Goal: Find specific page/section: Find specific page/section

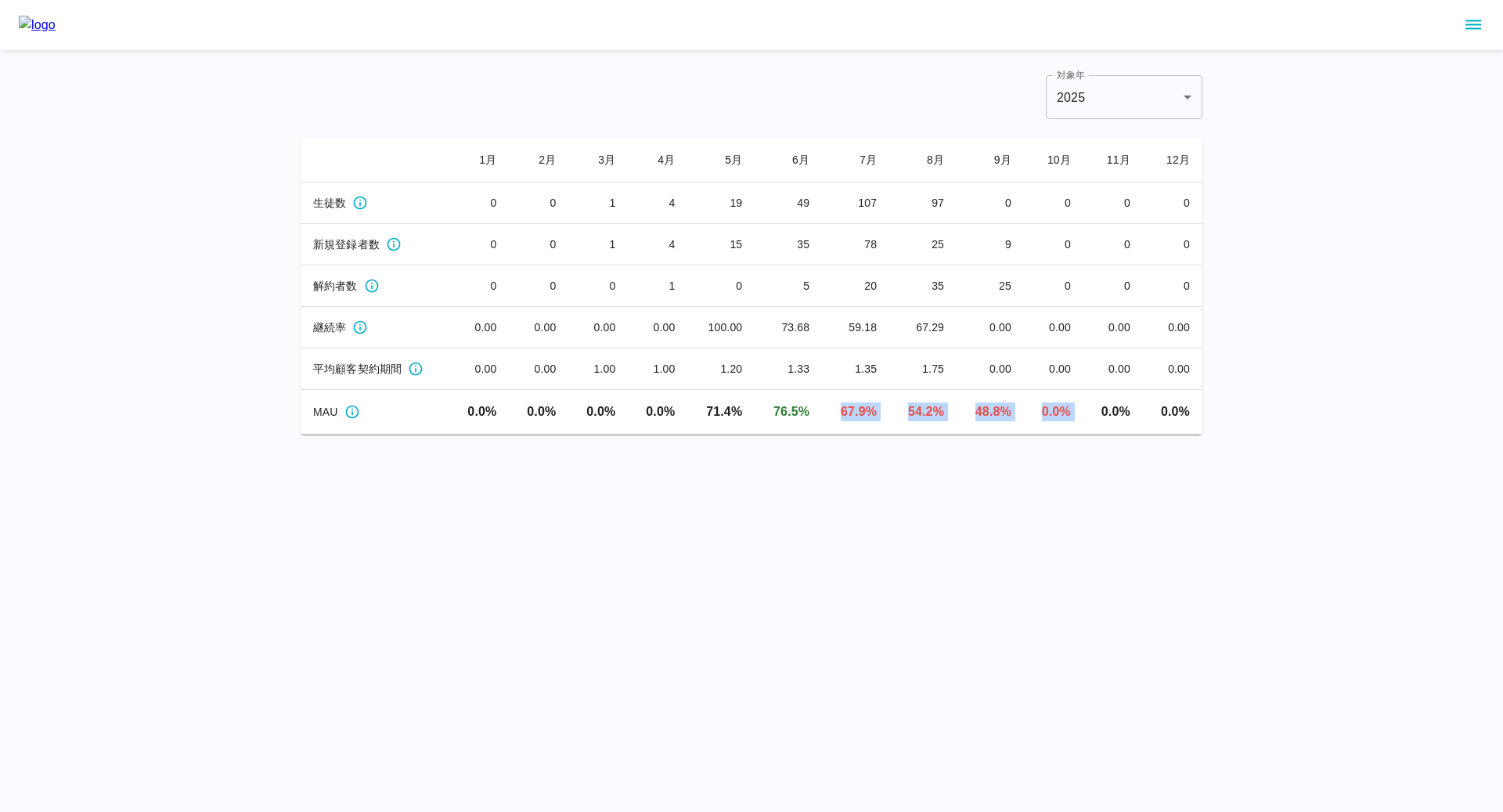
drag, startPoint x: 837, startPoint y: 411, endPoint x: 1098, endPoint y: 413, distance: 261.0
click at [1098, 413] on tr "MAU 0.0 % 0.0 % 0.0 % 0.0 % 71.4 % 76.5 % 67.9 % 54.2 % 48.8 % 0.0 % 0.0 % 0.0 %" at bounding box center [752, 412] width 902 height 45
click at [1029, 408] on td "0.0 %" at bounding box center [1053, 412] width 60 height 45
drag, startPoint x: 1011, startPoint y: 412, endPoint x: 897, endPoint y: 406, distance: 114.2
click at [897, 406] on tr "MAU 0.0 % 0.0 % 0.0 % 0.0 % 71.4 % 76.5 % 67.9 % 54.2 % 48.8 % 0.0 % 0.0 % 0.0 %" at bounding box center [752, 412] width 902 height 45
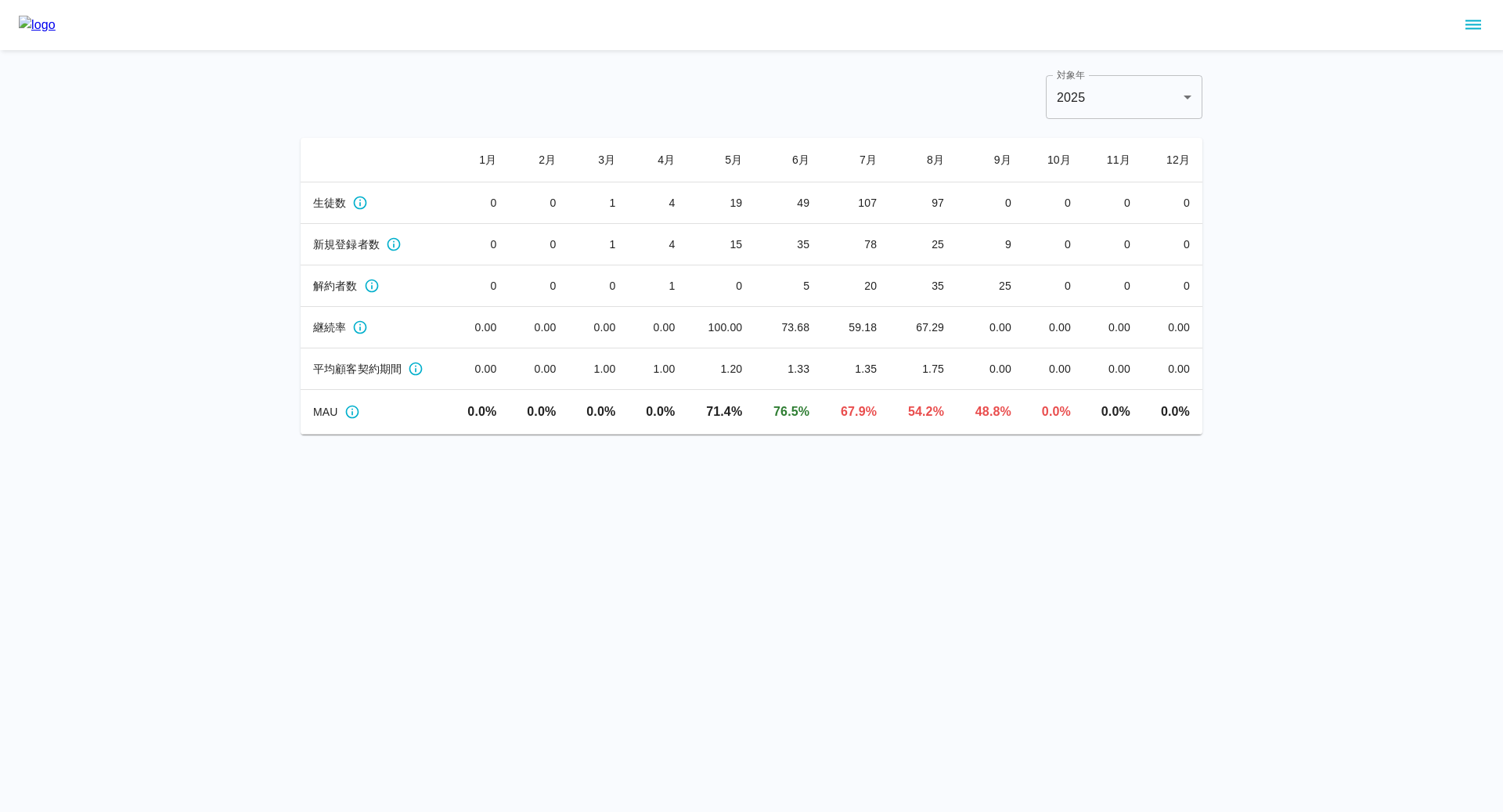
click at [1246, 98] on div "対象年 2025 **** 対象年 1 月 2 月 3 月 4 月 5 月 6 月 7 月 8 月 9 月 10 月 11 月 12 月 生徒数 0 0 1 …" at bounding box center [752, 217] width 1503 height 435
click at [738, 435] on html "対象年 2025 **** 対象年 1 月 2 月 3 月 4 月 5 月 6 月 7 月 8 月 9 月 10 月 11 月 12 月 生徒数 0 0 1 …" at bounding box center [752, 217] width 1503 height 435
click at [1469, 32] on icon "sidemenu" at bounding box center [1473, 25] width 19 height 19
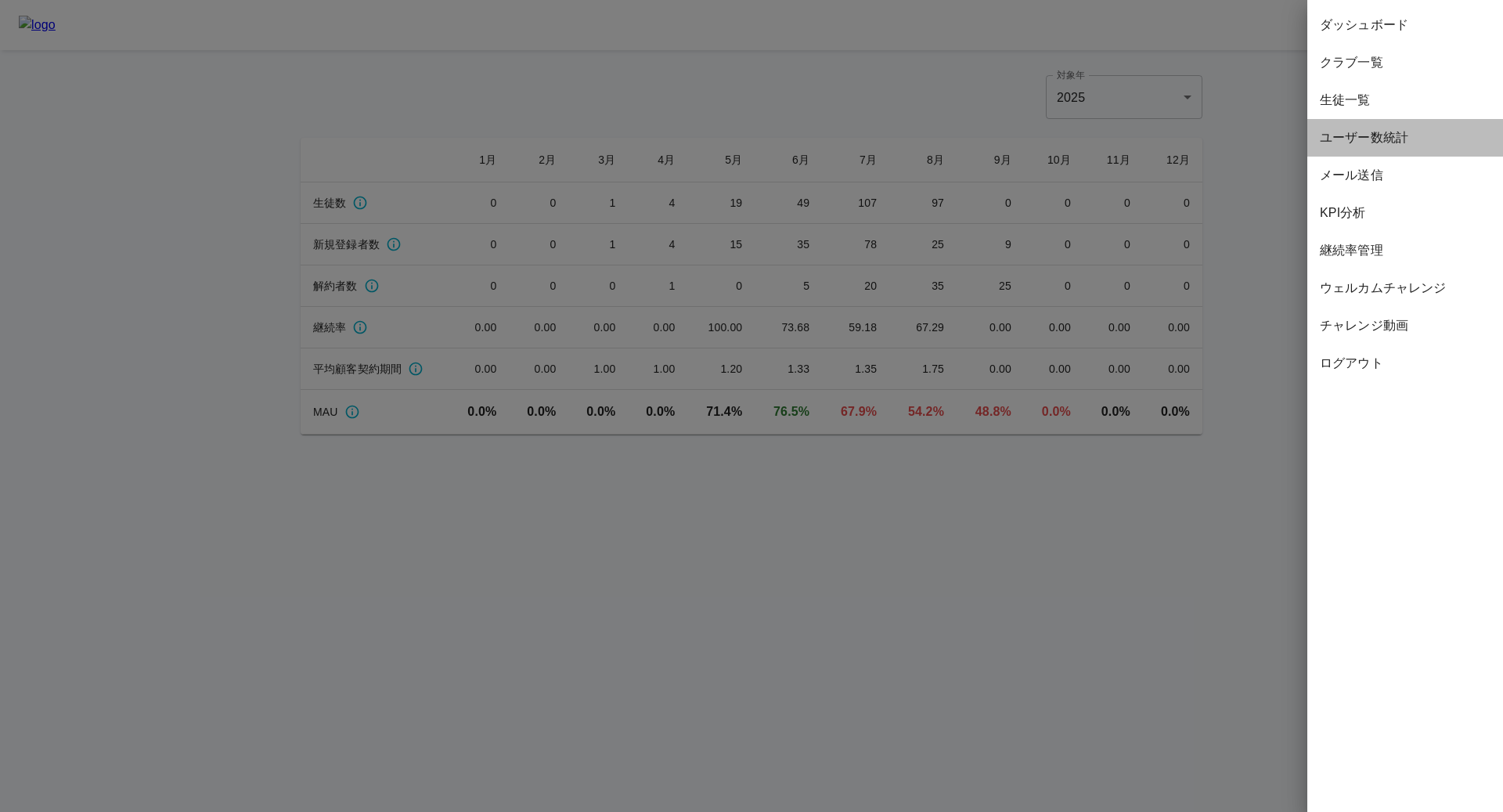
click at [1371, 146] on span "ユーザー数統計" at bounding box center [1405, 138] width 171 height 19
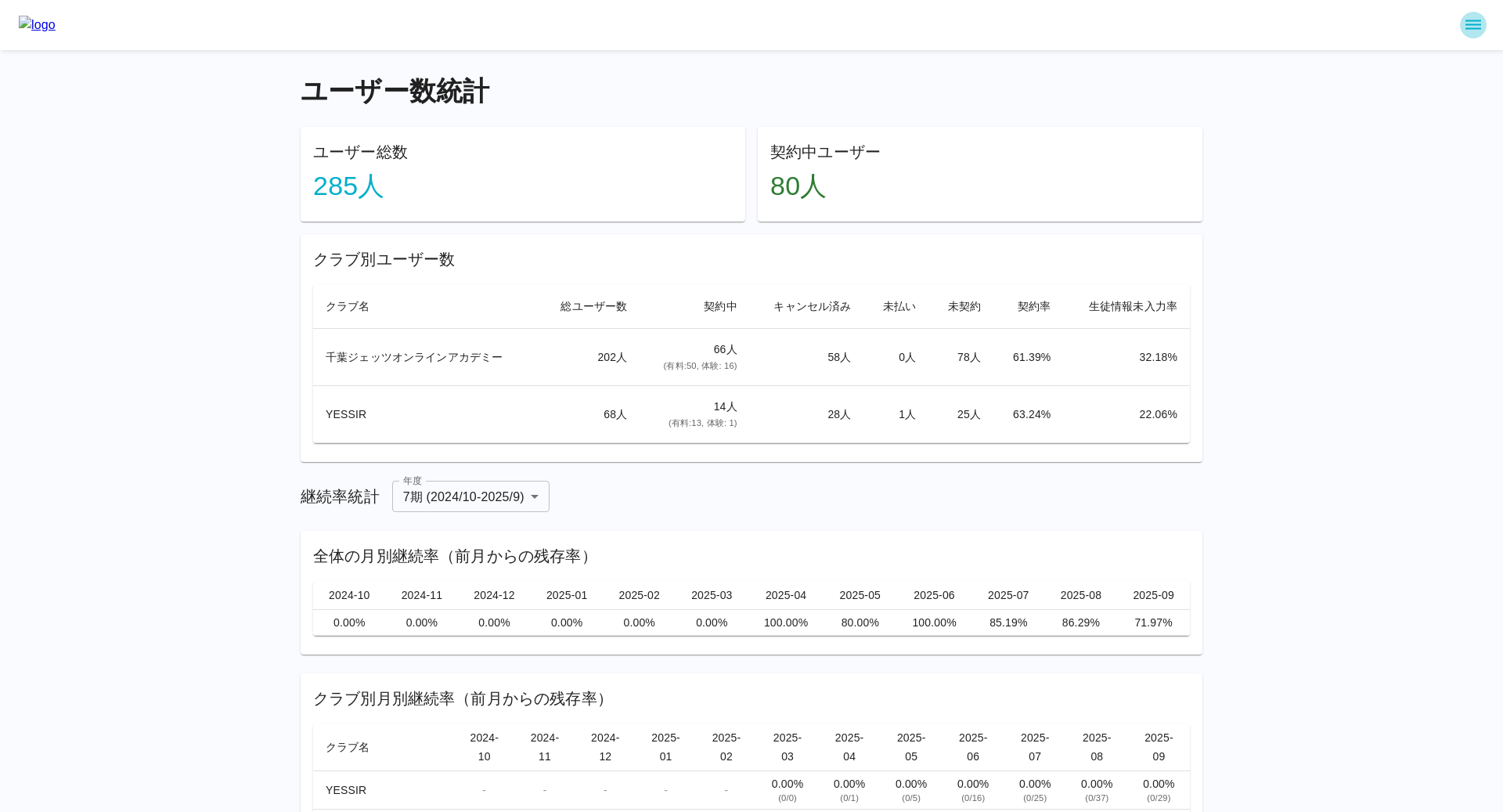
click at [1473, 29] on icon "sidemenu" at bounding box center [1473, 25] width 19 height 19
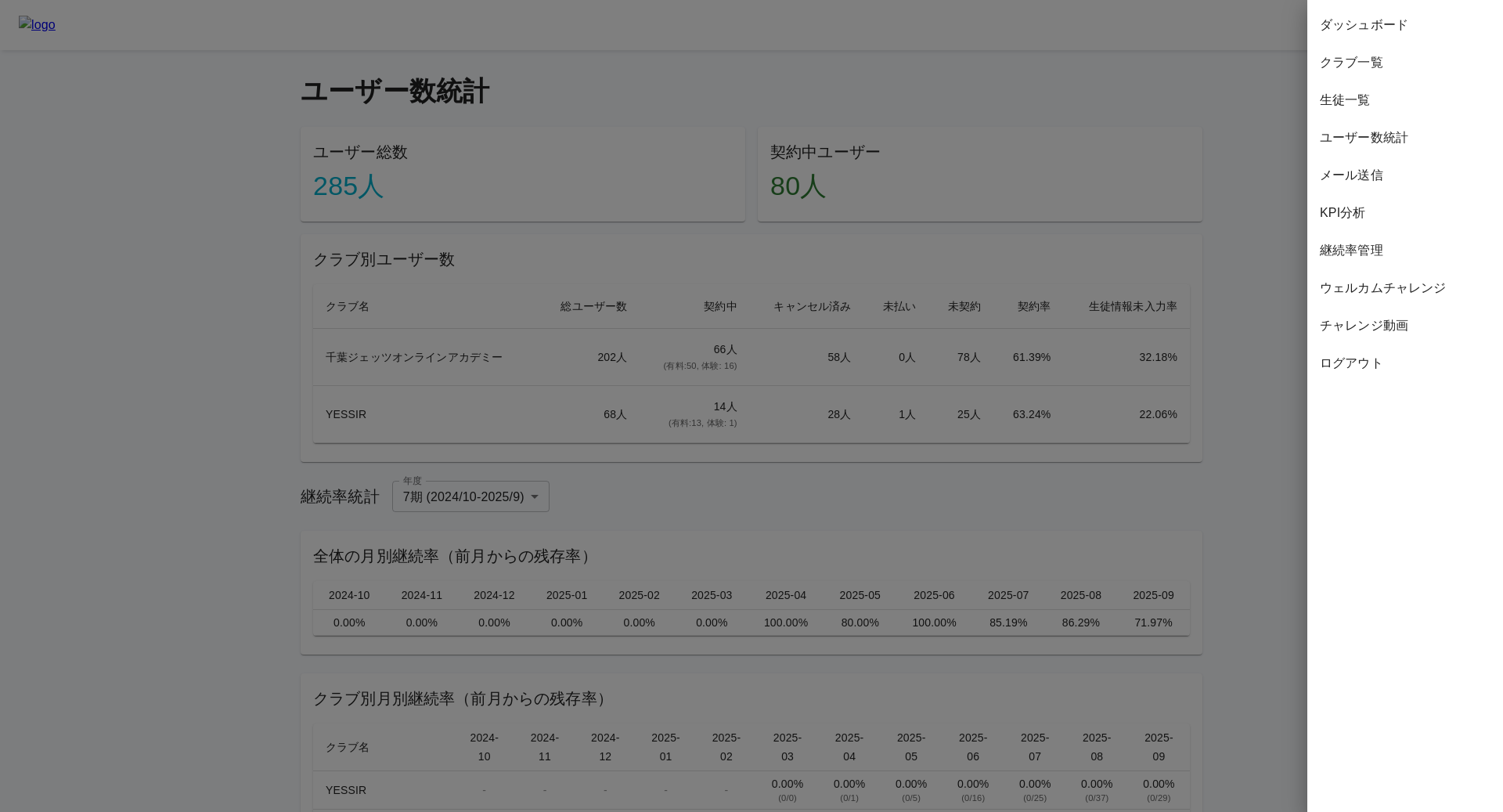
click at [1230, 165] on div at bounding box center [752, 406] width 1503 height 812
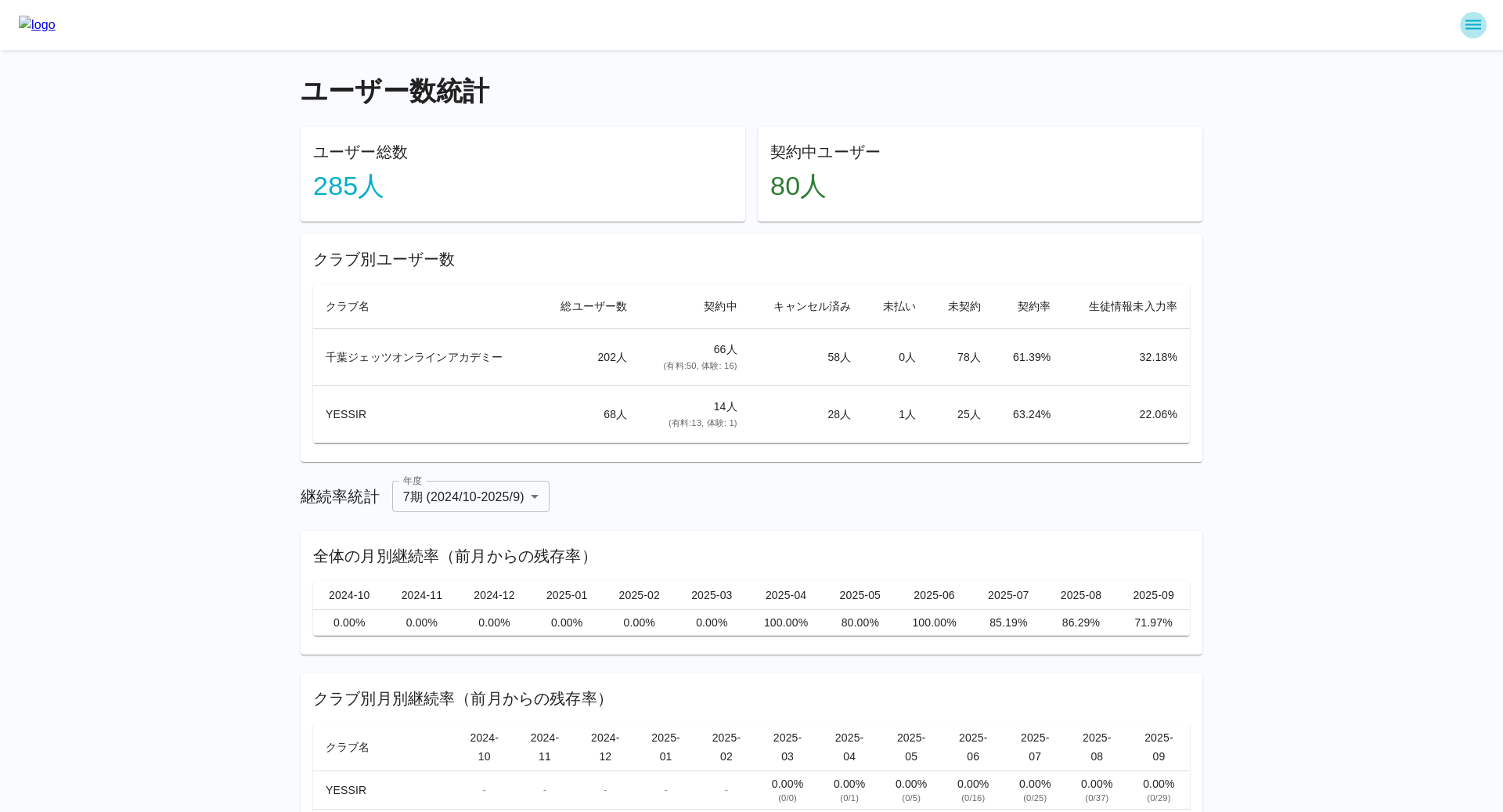
click at [1474, 24] on icon "sidemenu" at bounding box center [1473, 25] width 16 height 10
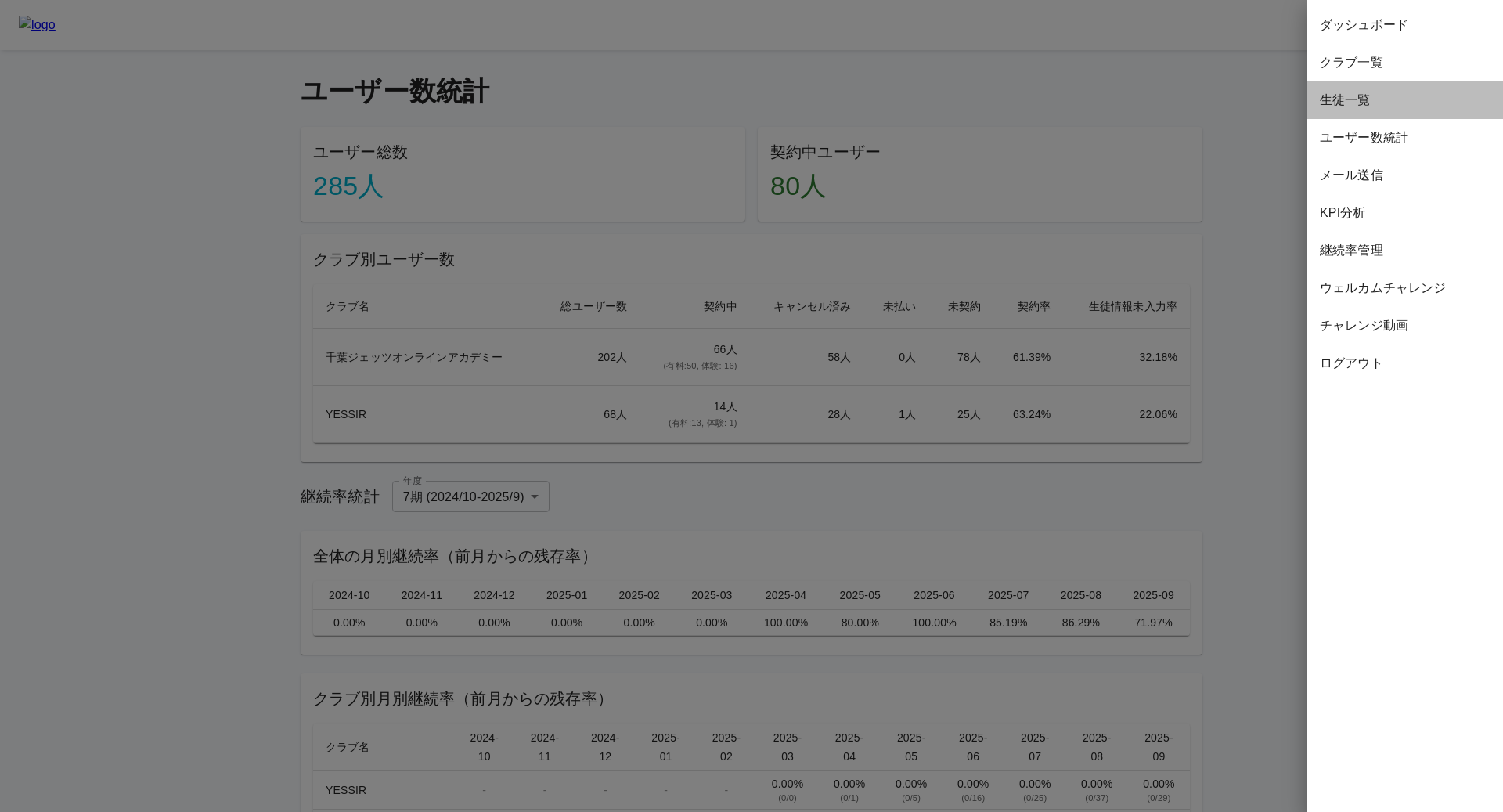
click at [1356, 93] on span "生徒一覧" at bounding box center [1405, 100] width 171 height 19
